Goal: Transaction & Acquisition: Purchase product/service

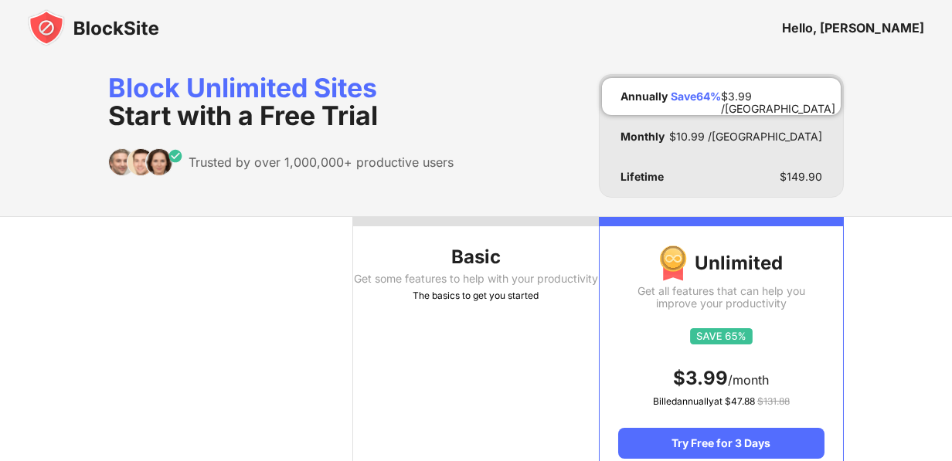
click at [482, 333] on th "Basic Get some features to help with your productivity The basics to get you st…" at bounding box center [475, 347] width 245 height 261
click at [508, 316] on th "Basic Get some features to help with your productivity The basics to get you st…" at bounding box center [475, 347] width 245 height 261
click at [880, 32] on div "Hello, [PERSON_NAME]" at bounding box center [853, 27] width 142 height 15
click at [500, 304] on div "The basics to get you started" at bounding box center [475, 295] width 245 height 15
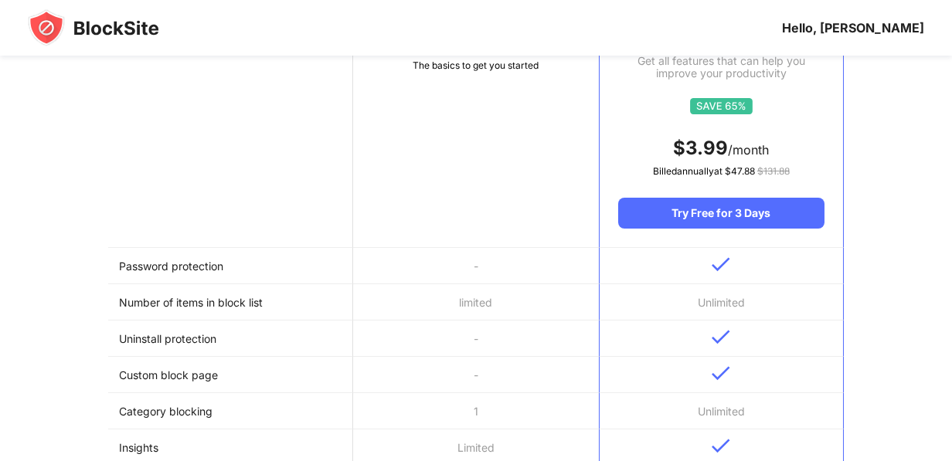
scroll to position [232, 0]
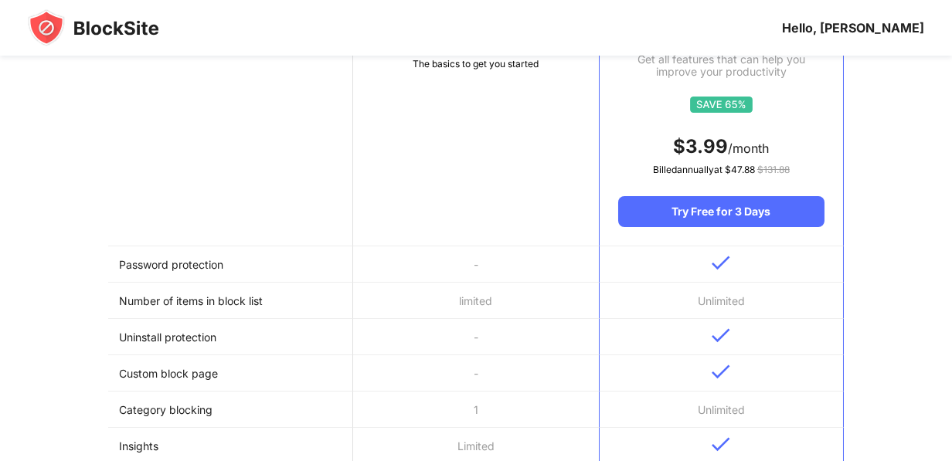
click at [201, 263] on td "Password protection" at bounding box center [230, 264] width 245 height 36
click at [484, 314] on td "limited" at bounding box center [475, 301] width 245 height 36
click at [479, 304] on td "limited" at bounding box center [475, 301] width 245 height 36
click at [175, 287] on td "Number of items in block list" at bounding box center [230, 301] width 245 height 36
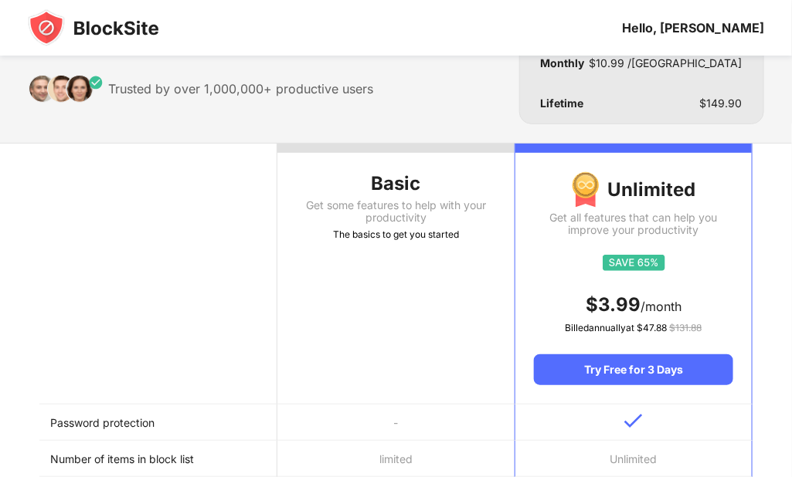
scroll to position [0, 0]
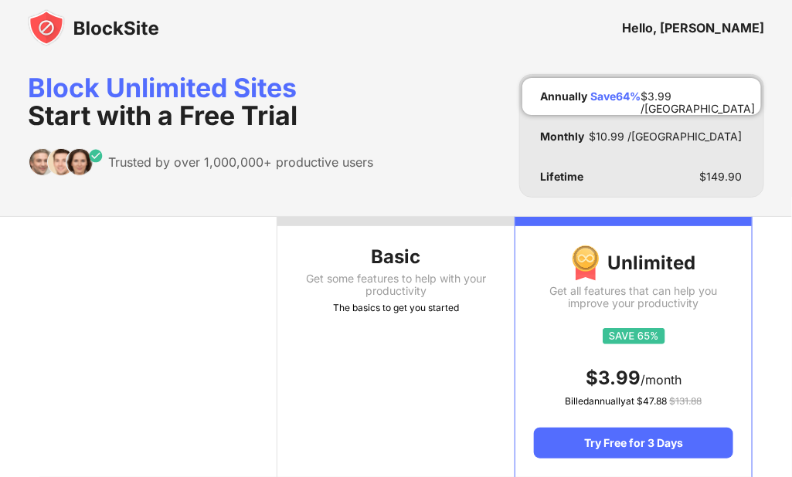
click at [392, 269] on div "Basic" at bounding box center [396, 257] width 238 height 25
click at [382, 245] on div "Basic" at bounding box center [396, 257] width 238 height 25
click at [85, 161] on img at bounding box center [66, 162] width 75 height 28
